Goal: Navigation & Orientation: Find specific page/section

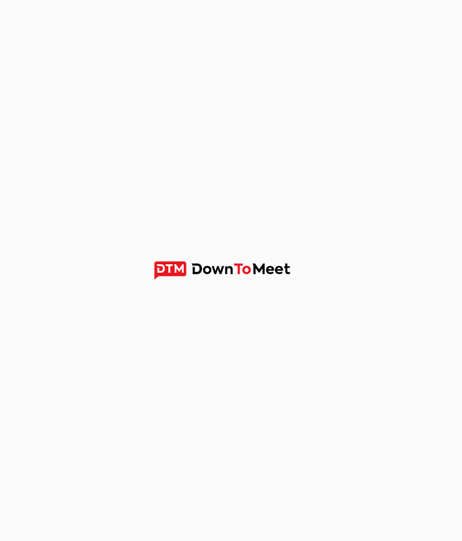
scroll to position [1, 0]
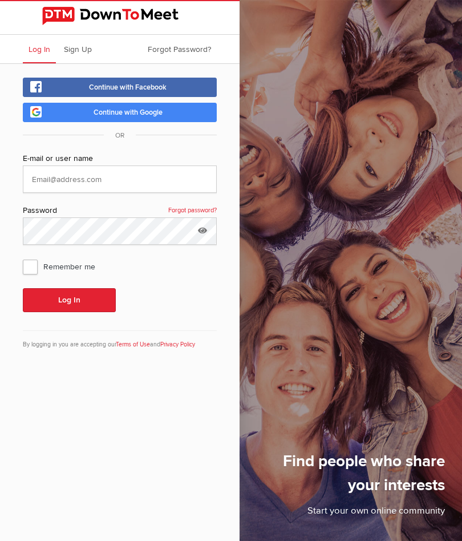
click at [127, 185] on input "text" at bounding box center [120, 179] width 194 height 27
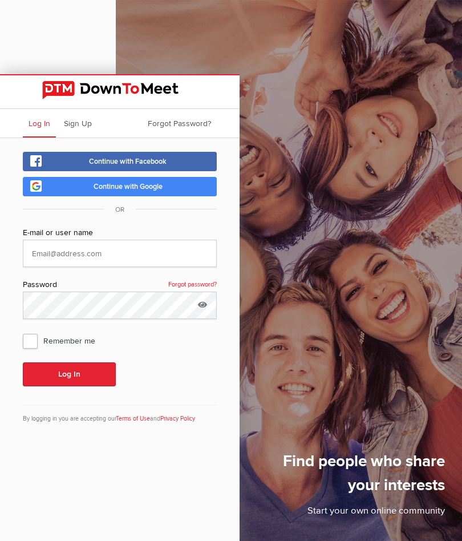
scroll to position [74, 0]
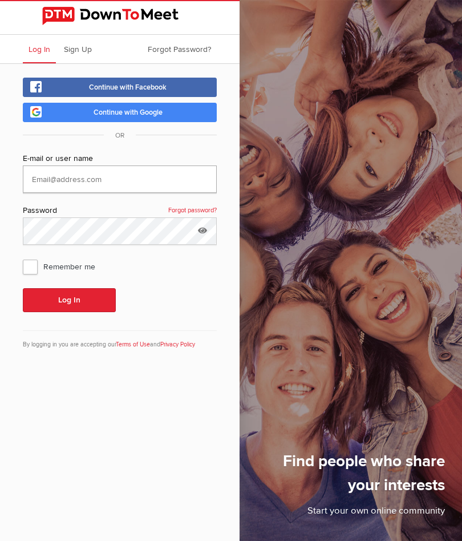
type input "[PERSON_NAME][EMAIL_ADDRESS][PERSON_NAME][DOMAIN_NAME]"
click at [31, 267] on span "Remember me" at bounding box center [65, 266] width 84 height 21
click at [23, 256] on input "Remember me" at bounding box center [22, 256] width 1 height 1
checkbox input "true"
click at [83, 305] on button "Log In" at bounding box center [69, 300] width 93 height 24
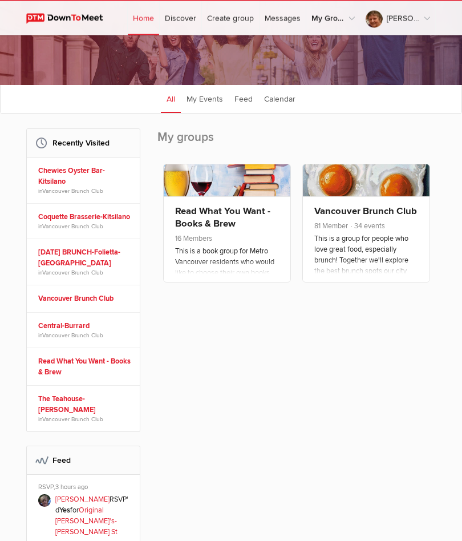
scroll to position [162, 0]
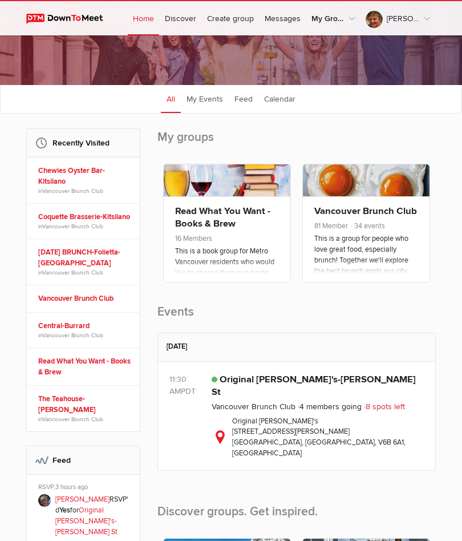
click at [363, 192] on link at bounding box center [366, 180] width 127 height 32
